Goal: Navigation & Orientation: Understand site structure

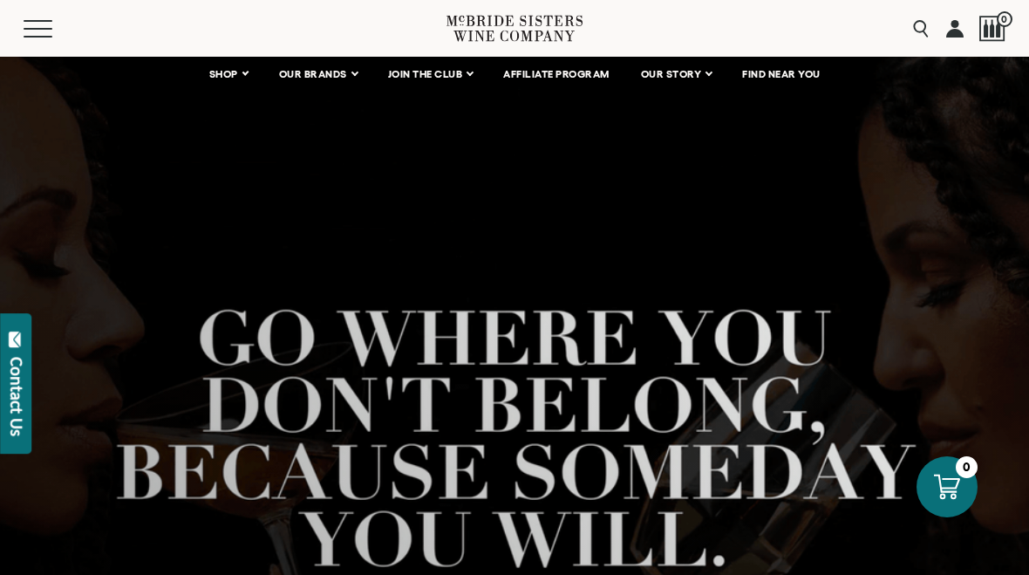
click at [657, 209] on div at bounding box center [514, 474] width 1029 height 837
click at [842, 205] on div at bounding box center [514, 474] width 1029 height 837
click at [103, 289] on div at bounding box center [514, 474] width 1029 height 837
click at [700, 185] on div at bounding box center [514, 474] width 1029 height 837
click at [712, 80] on link "OUR STORY" at bounding box center [676, 74] width 93 height 35
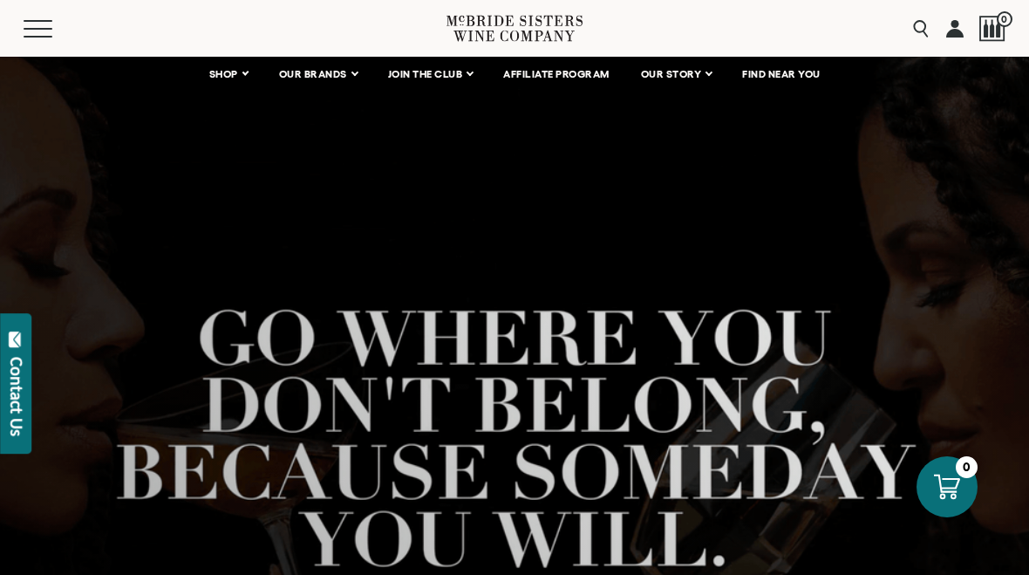
click at [353, 77] on link "OUR BRANDS" at bounding box center [318, 74] width 100 height 35
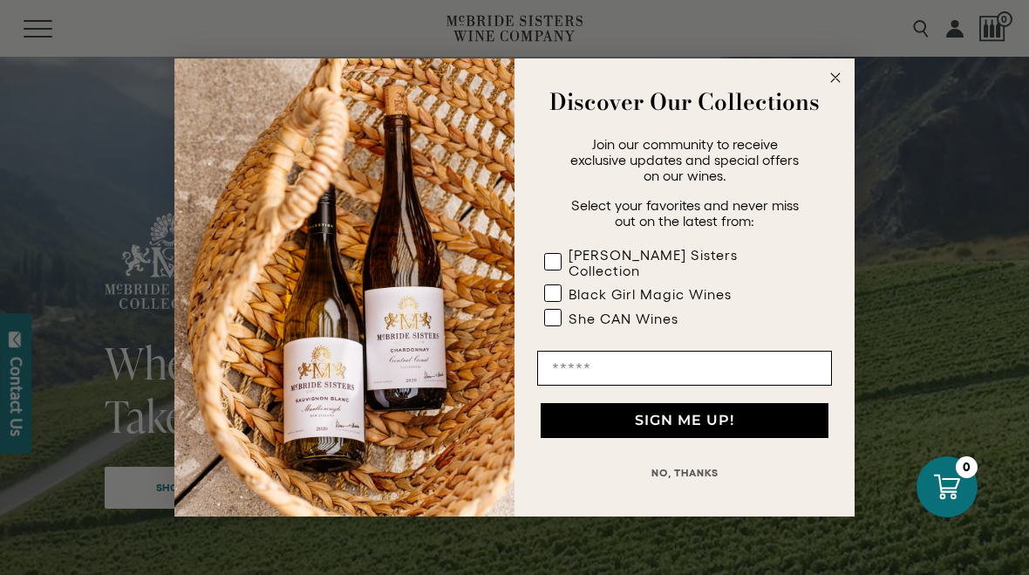
click at [835, 88] on circle "Close dialog" at bounding box center [836, 78] width 20 height 20
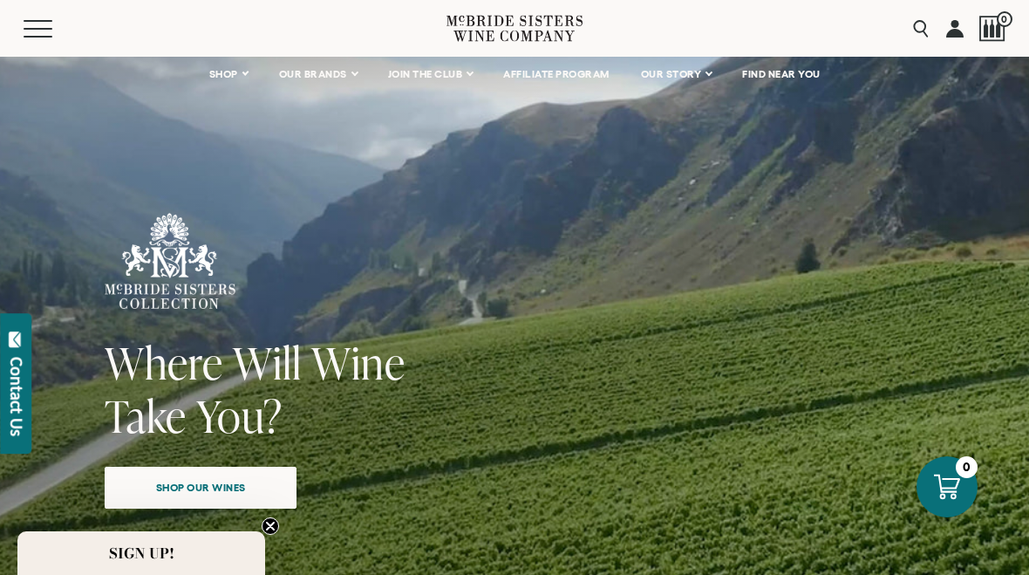
click at [672, 398] on div "Where Will Wine Take You? Shop our wines" at bounding box center [515, 382] width 820 height 339
